Goal: Book appointment/travel/reservation

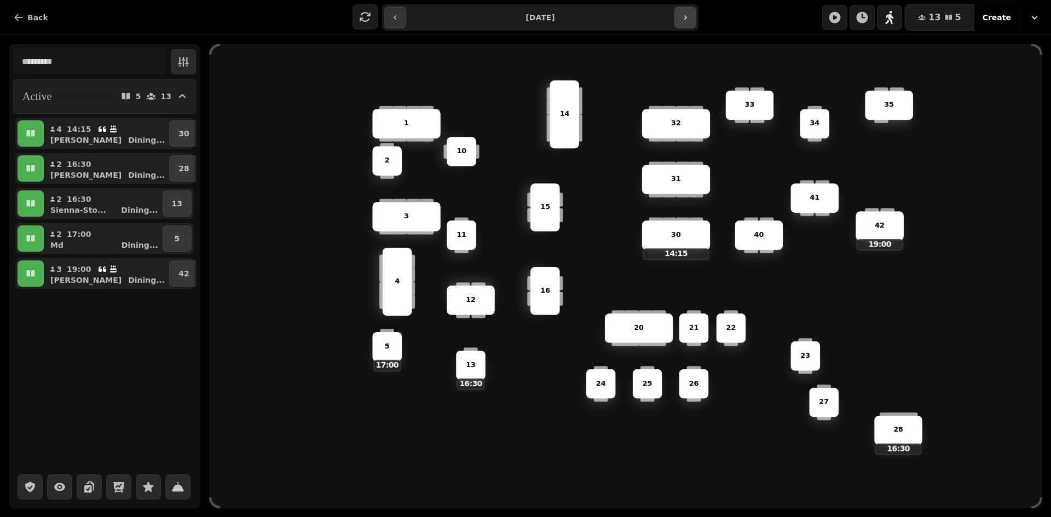
click at [688, 17] on icon "button" at bounding box center [685, 17] width 9 height 9
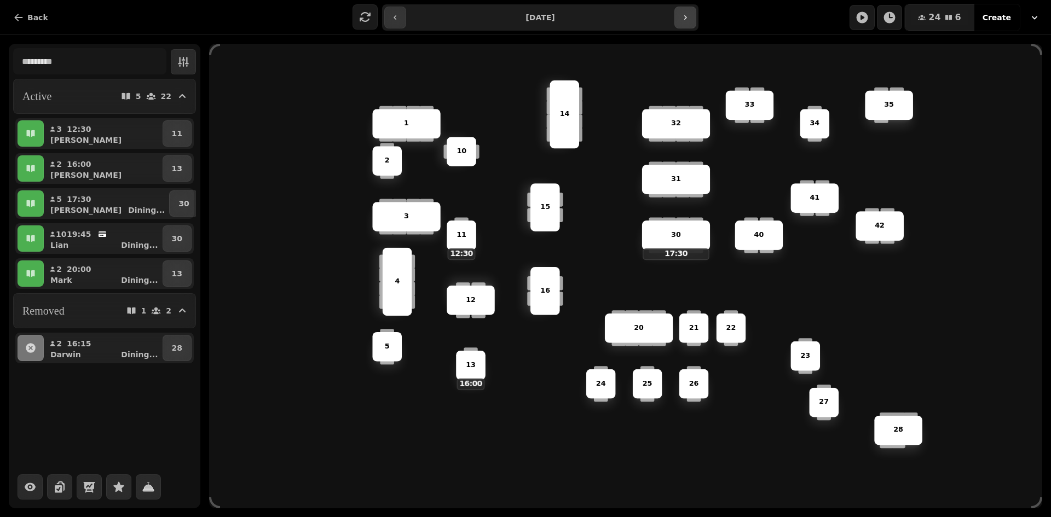
click at [688, 17] on icon "button" at bounding box center [685, 17] width 9 height 9
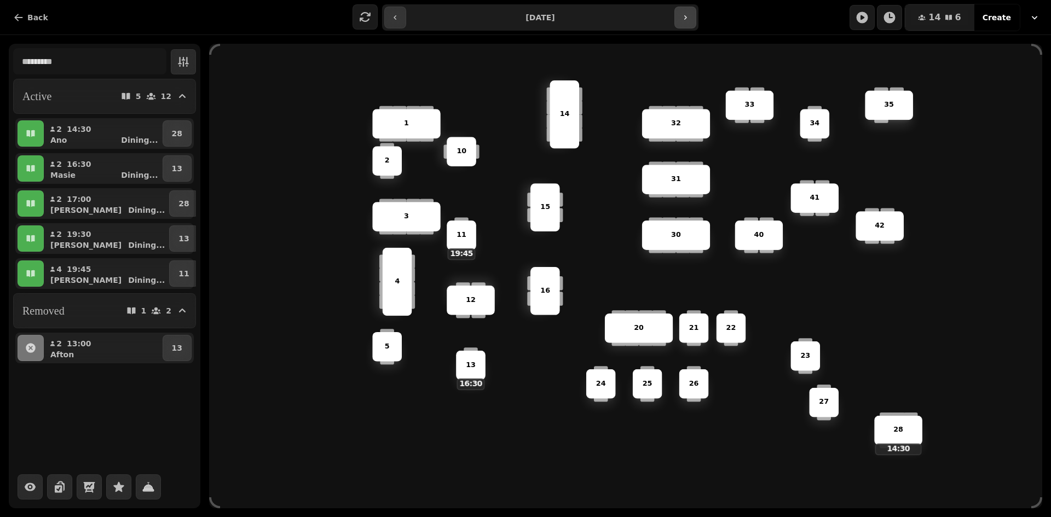
click at [692, 23] on button "button" at bounding box center [685, 18] width 22 height 22
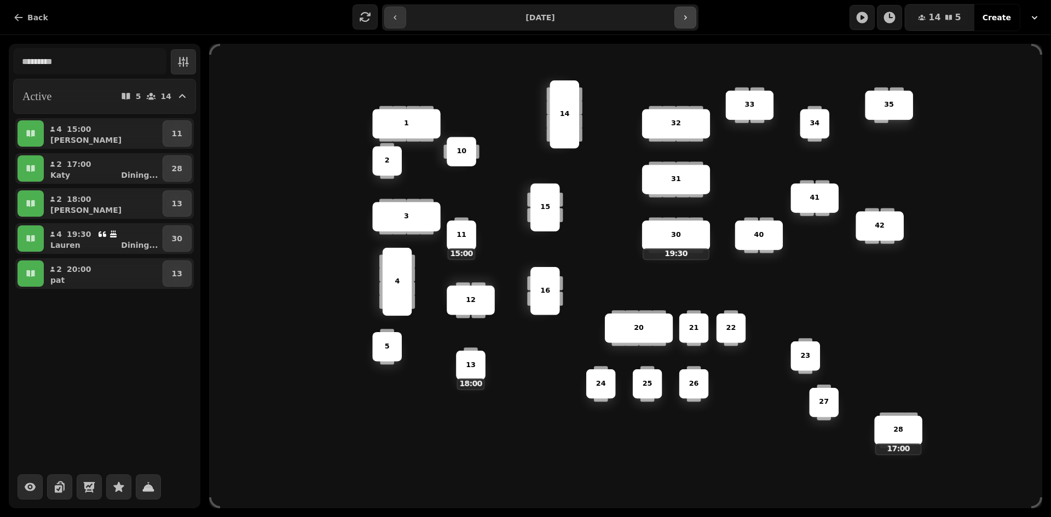
click at [692, 23] on button "button" at bounding box center [685, 18] width 22 height 22
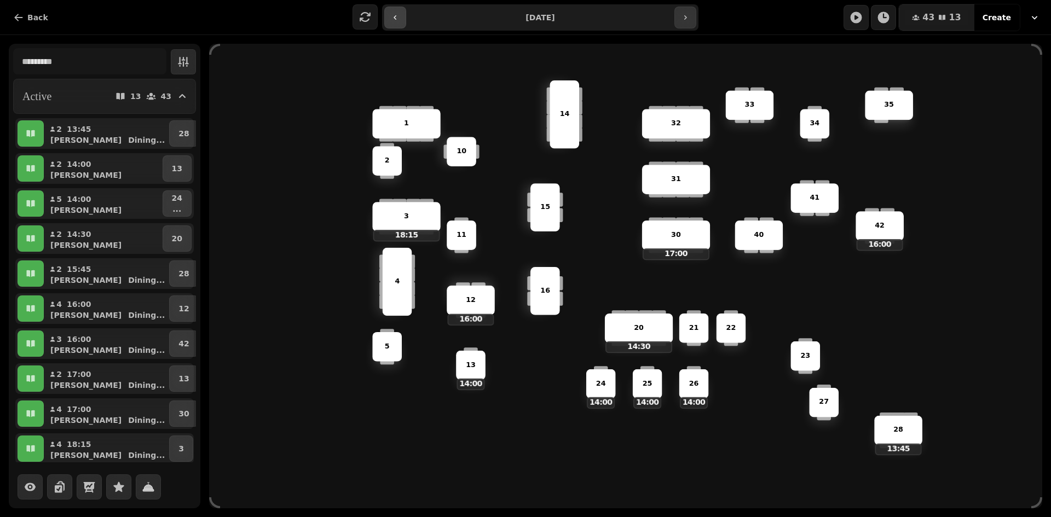
click at [401, 16] on button "button" at bounding box center [395, 18] width 22 height 22
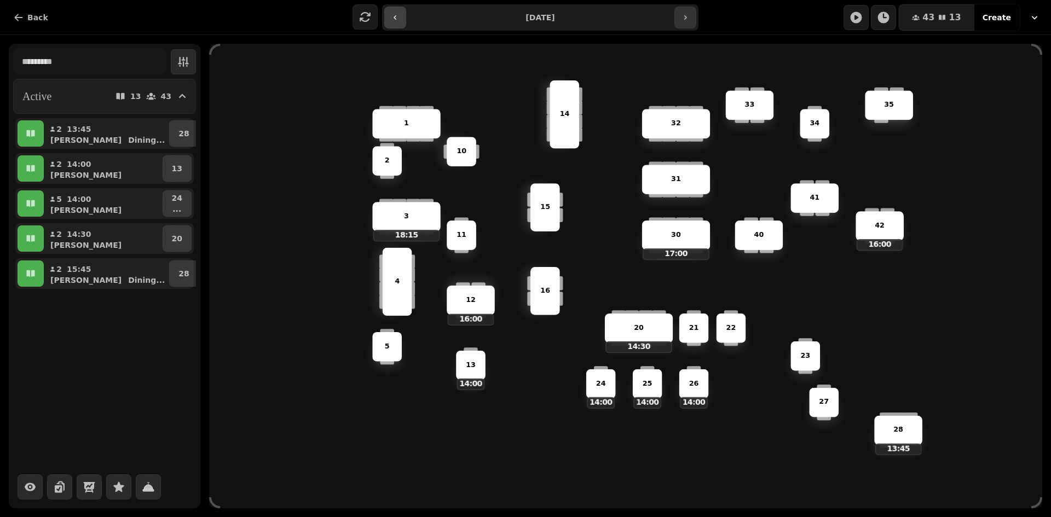
click at [401, 16] on button "button" at bounding box center [395, 18] width 22 height 22
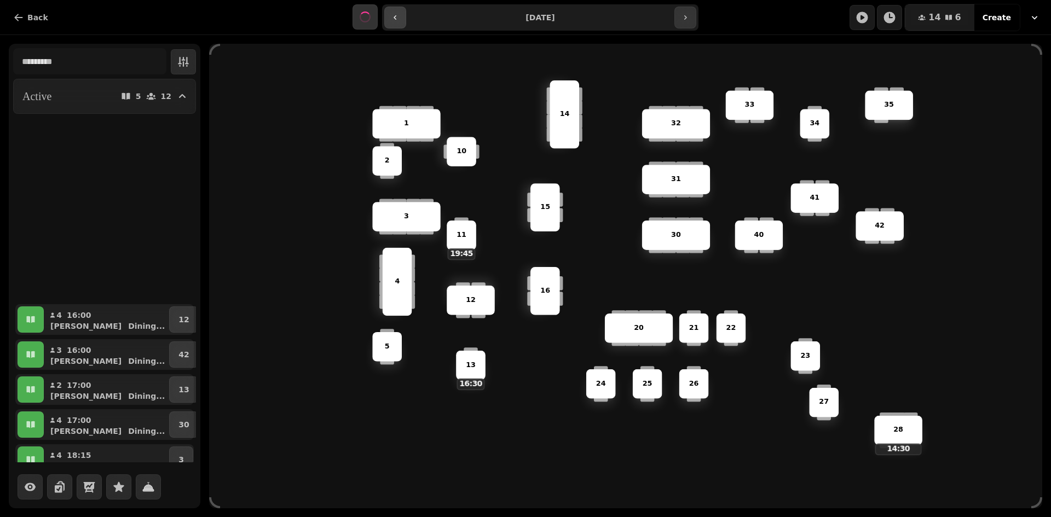
click at [401, 16] on button "button" at bounding box center [395, 18] width 22 height 22
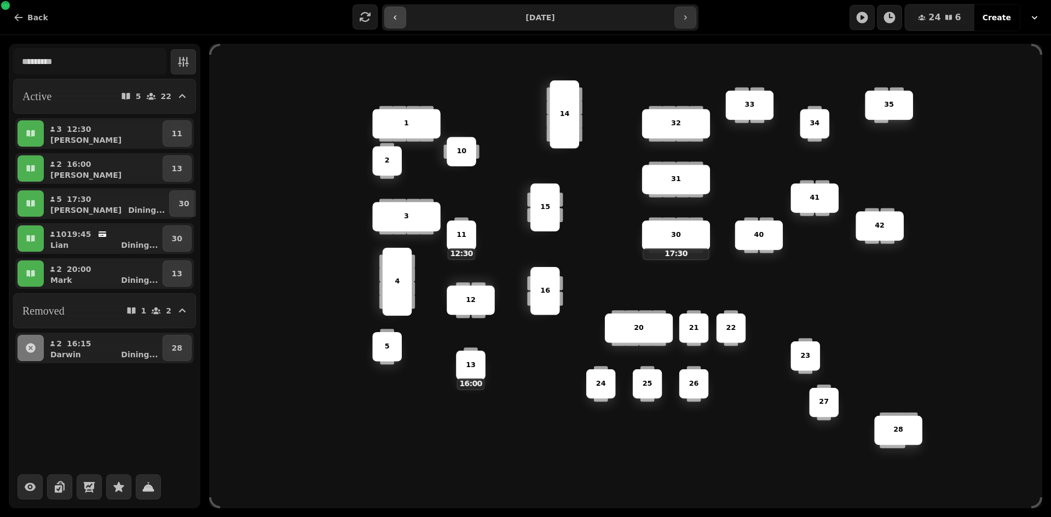
click at [401, 16] on button "button" at bounding box center [395, 18] width 22 height 22
type input "**********"
